Goal: Register for event/course

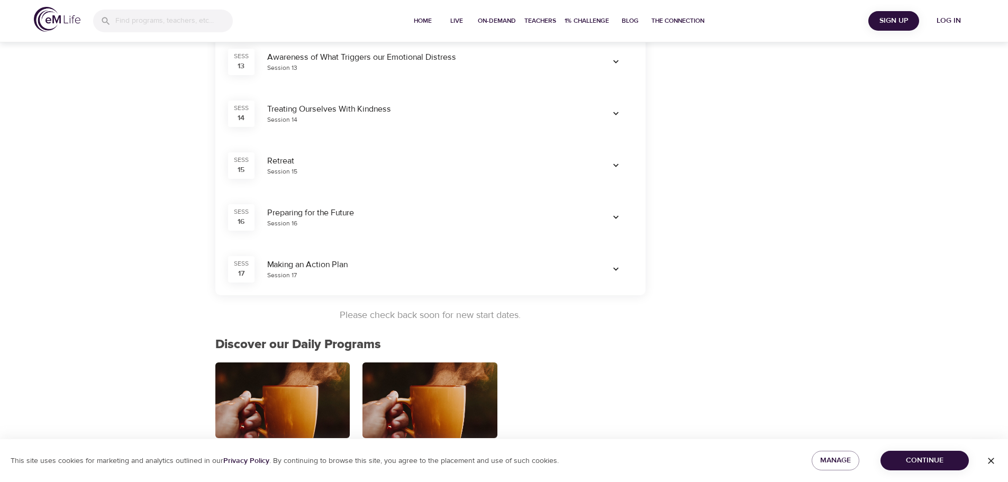
scroll to position [953, 0]
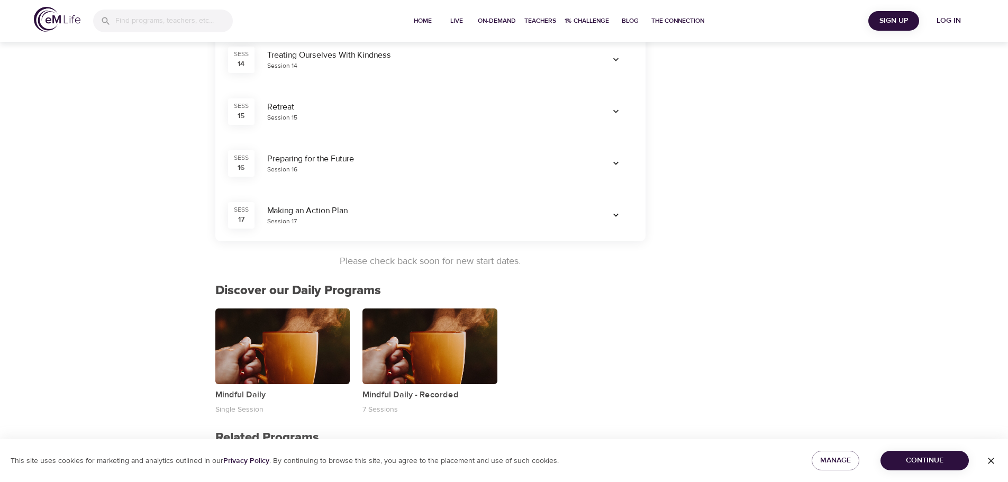
click at [917, 456] on span "Continue" at bounding box center [924, 460] width 71 height 13
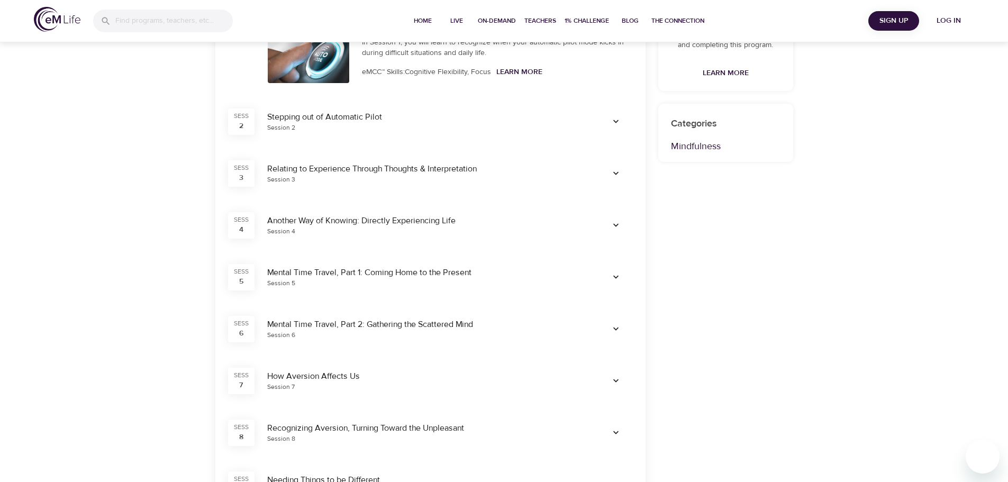
scroll to position [212, 0]
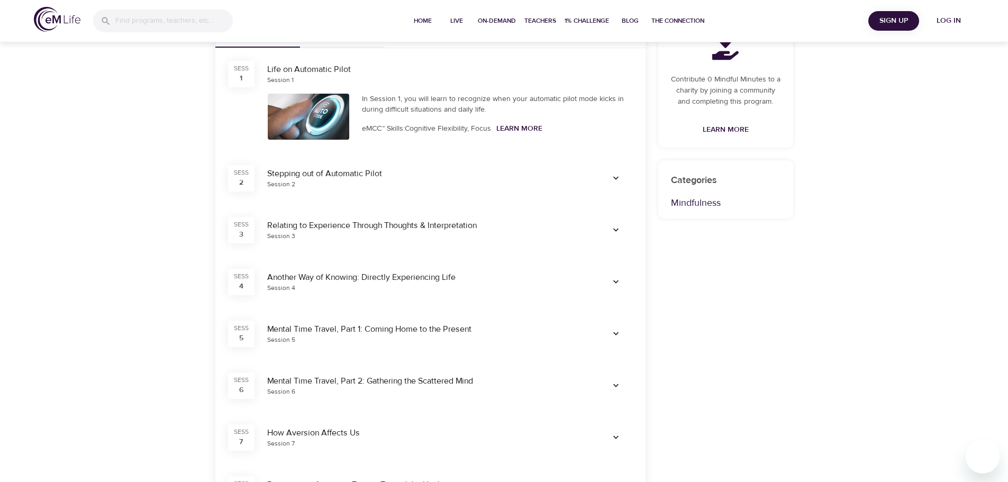
click at [899, 16] on span "Sign Up" at bounding box center [894, 20] width 42 height 13
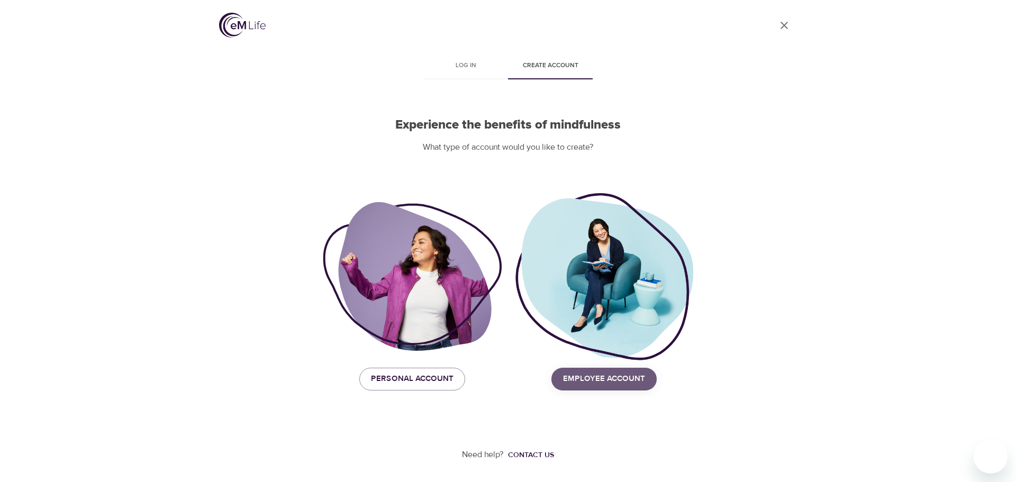
click at [609, 385] on span "Employee Account" at bounding box center [604, 379] width 82 height 14
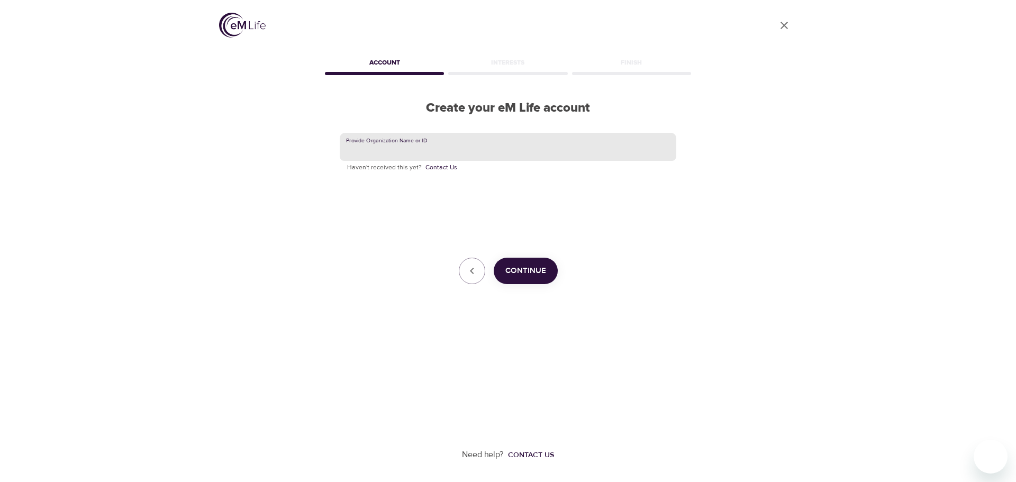
click at [467, 142] on input "text" at bounding box center [508, 147] width 337 height 29
type input "E"
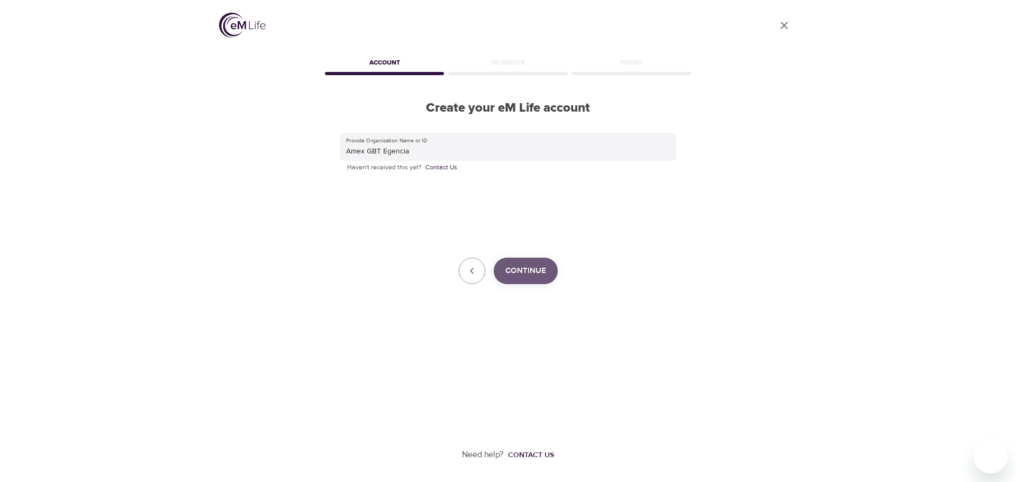
click at [527, 266] on span "Continue" at bounding box center [526, 271] width 41 height 14
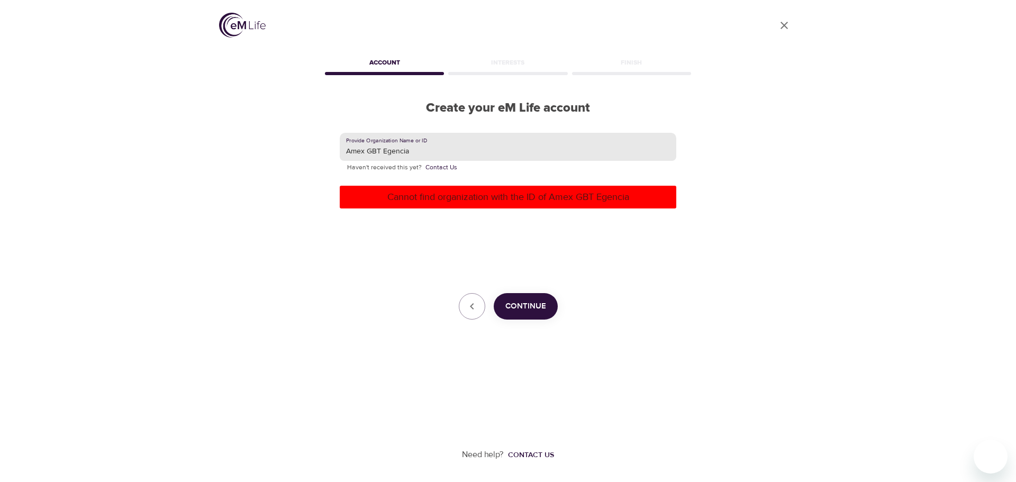
click at [420, 146] on input "Amex GBT Egencia" at bounding box center [508, 147] width 337 height 29
type input "A"
click at [785, 23] on icon "User Profile" at bounding box center [784, 25] width 13 height 13
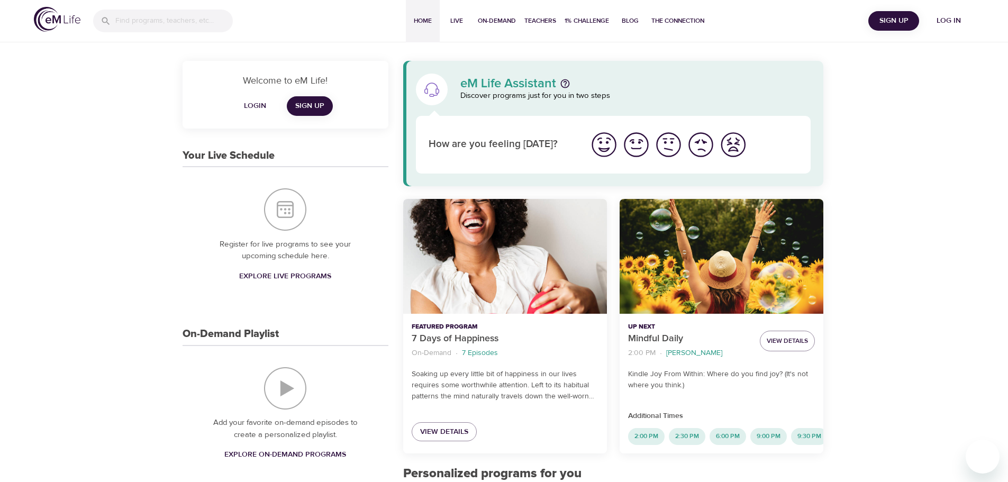
click at [673, 141] on img "I'm feeling ok" at bounding box center [668, 144] width 29 height 29
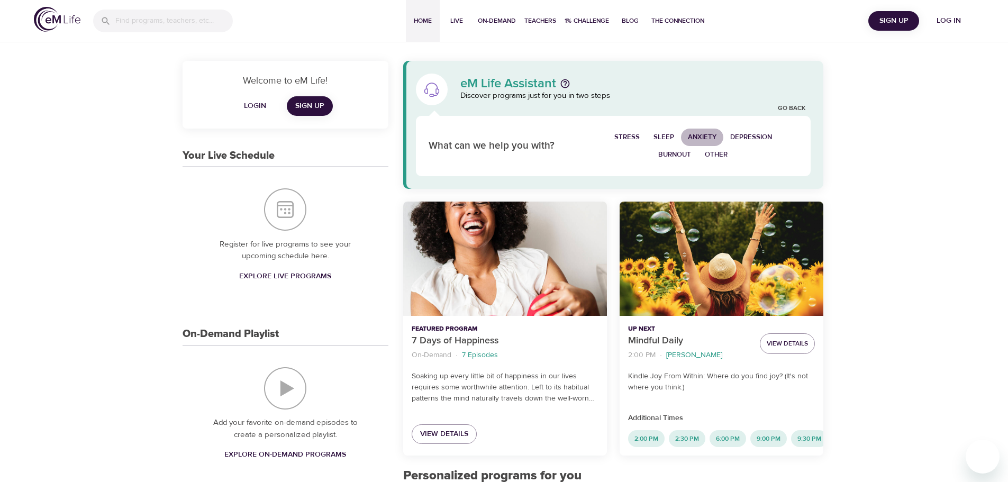
click at [705, 132] on span "Anxiety" at bounding box center [702, 137] width 29 height 12
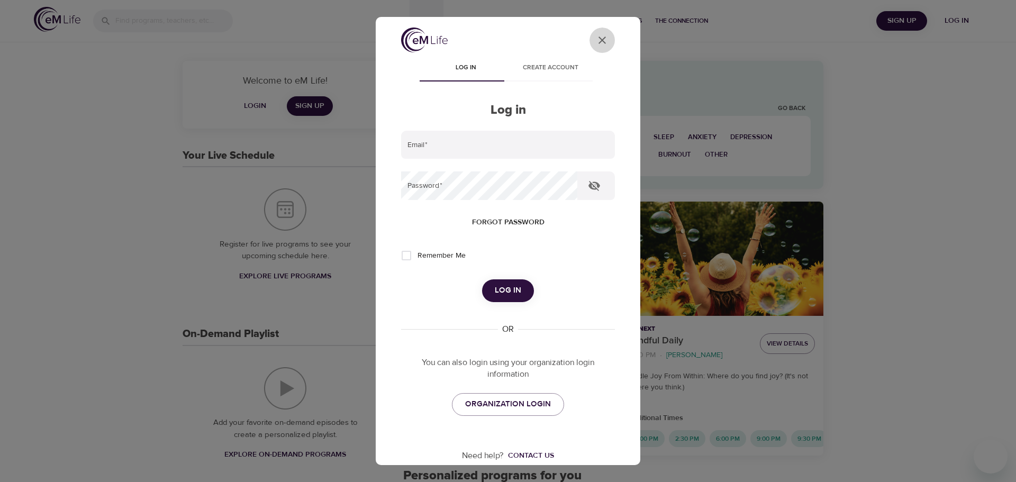
click at [596, 34] on icon "User Profile" at bounding box center [602, 40] width 13 height 13
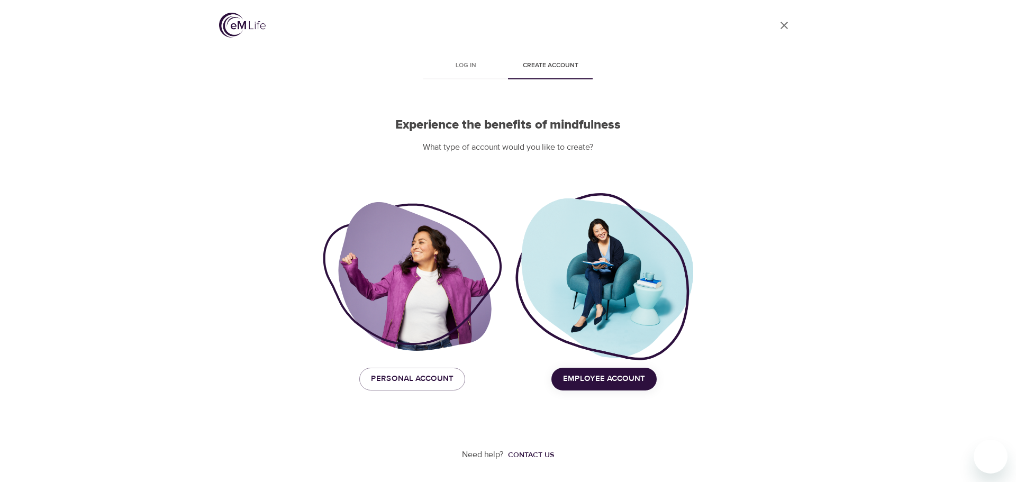
click at [787, 26] on icon "User Profile" at bounding box center [784, 25] width 13 height 13
